Goal: Information Seeking & Learning: Check status

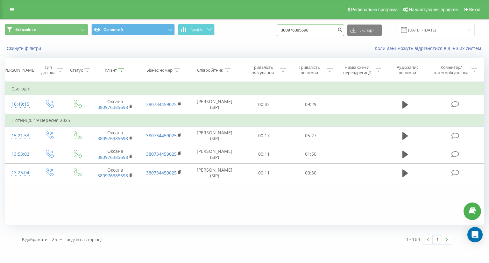
drag, startPoint x: 325, startPoint y: 33, endPoint x: 251, endPoint y: 28, distance: 74.3
click at [251, 28] on div "Всі дзвінки Основний Графік 380976385698 Експорт .csv .xls .xlsx 22.06.2025 - 2…" at bounding box center [244, 30] width 479 height 12
paste input "380938272835"
type input "380938272835"
